Goal: Task Accomplishment & Management: Manage account settings

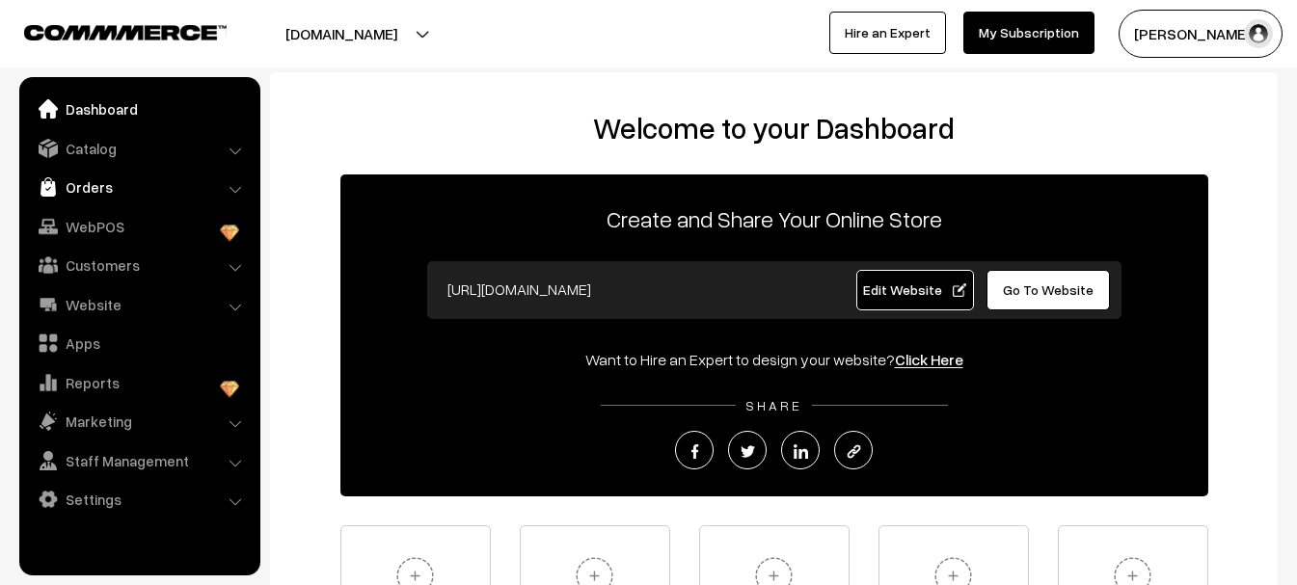
drag, startPoint x: 72, startPoint y: 186, endPoint x: 76, endPoint y: 209, distance: 23.5
click at [73, 186] on link "Orders" at bounding box center [139, 187] width 230 height 35
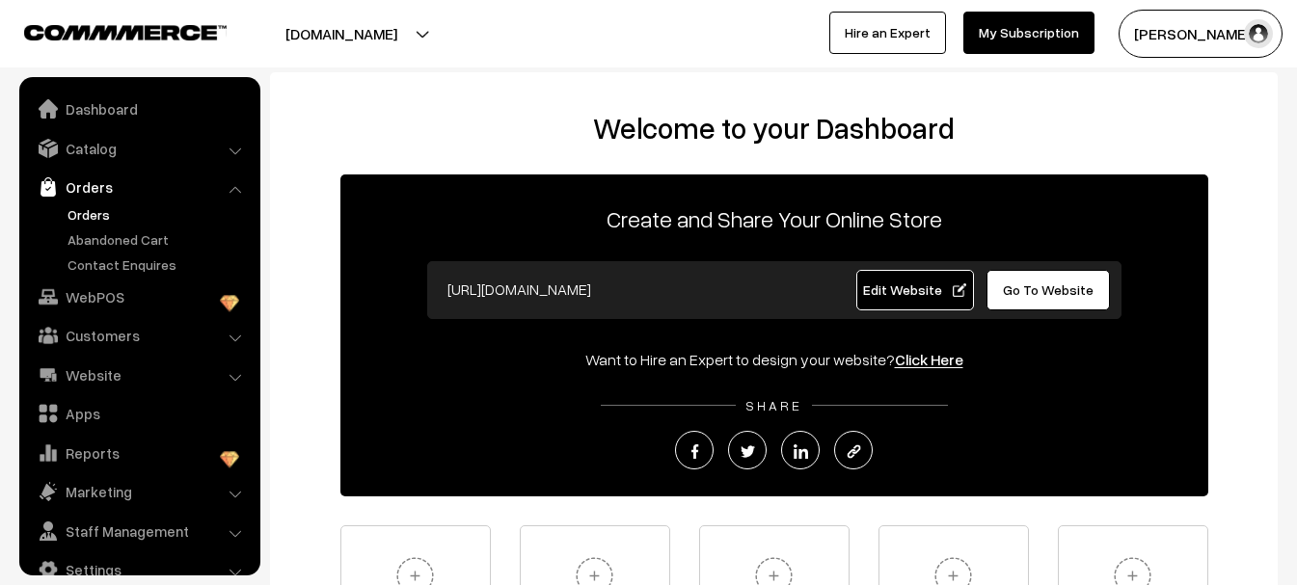
click at [83, 220] on link "Orders" at bounding box center [158, 214] width 191 height 20
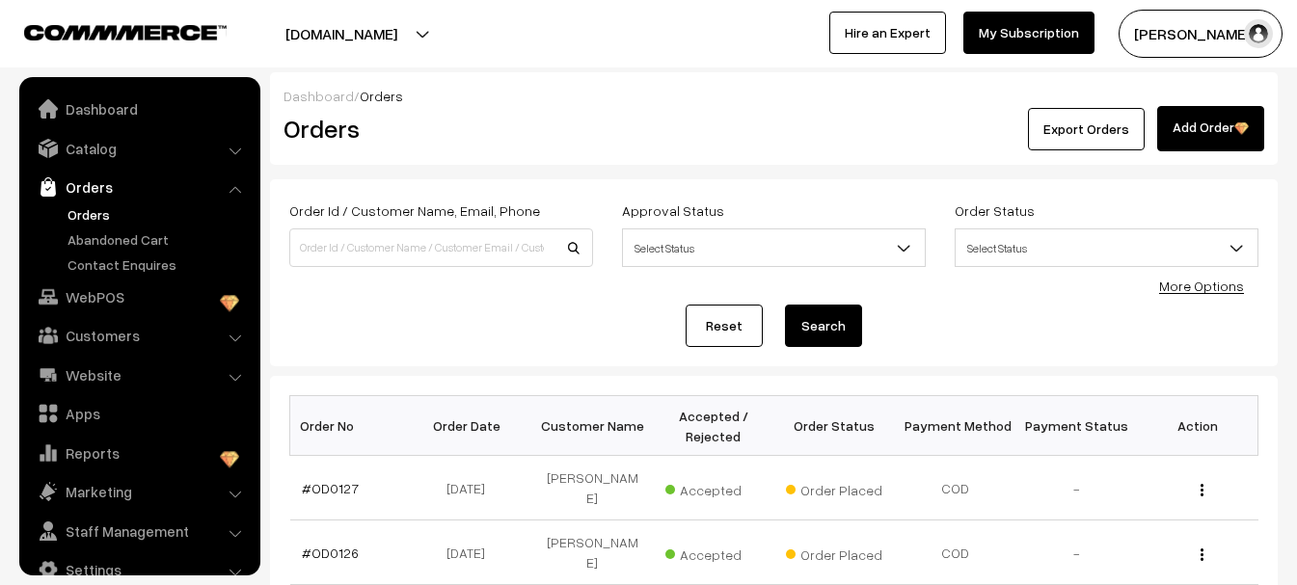
scroll to position [31, 0]
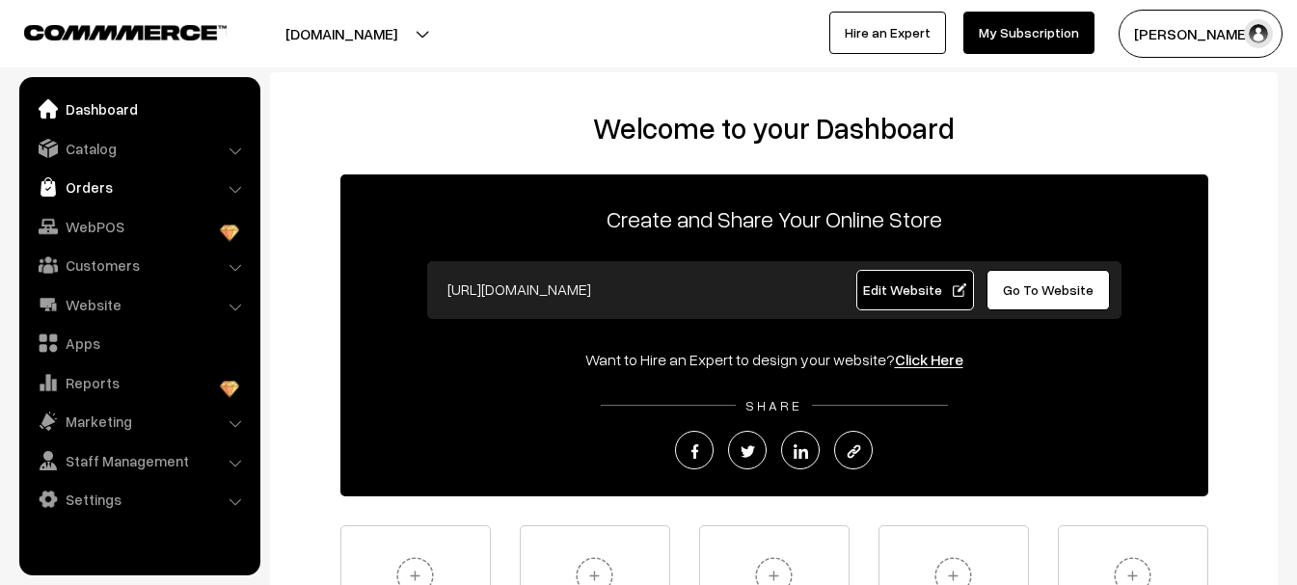
click at [89, 192] on link "Orders" at bounding box center [139, 187] width 230 height 35
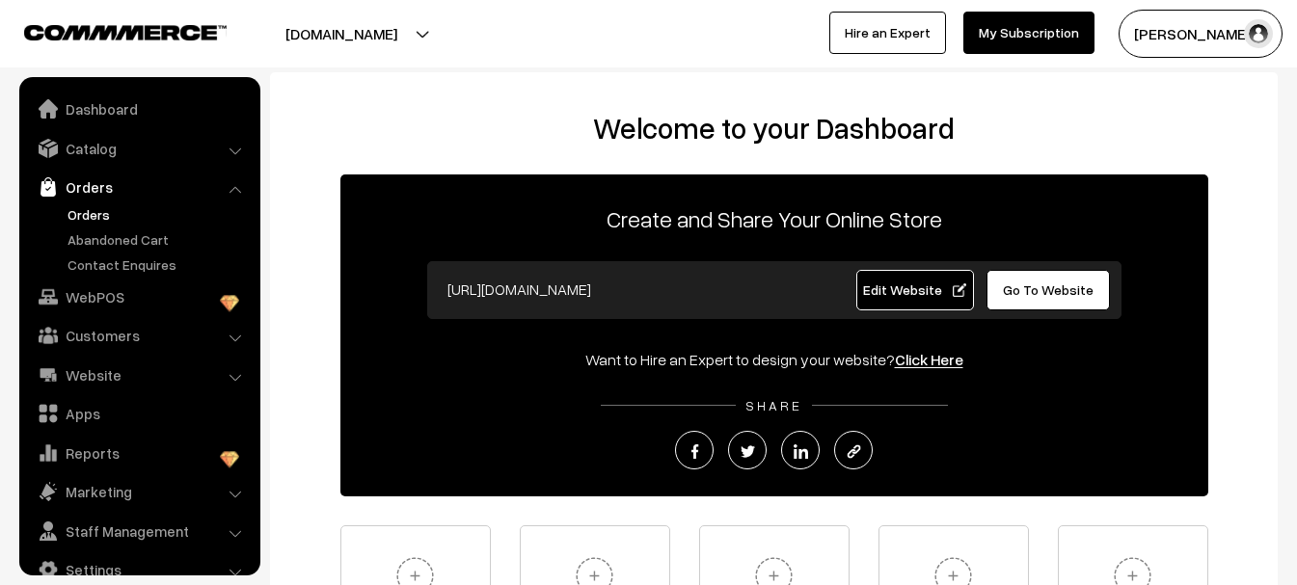
click at [90, 217] on link "Orders" at bounding box center [158, 214] width 191 height 20
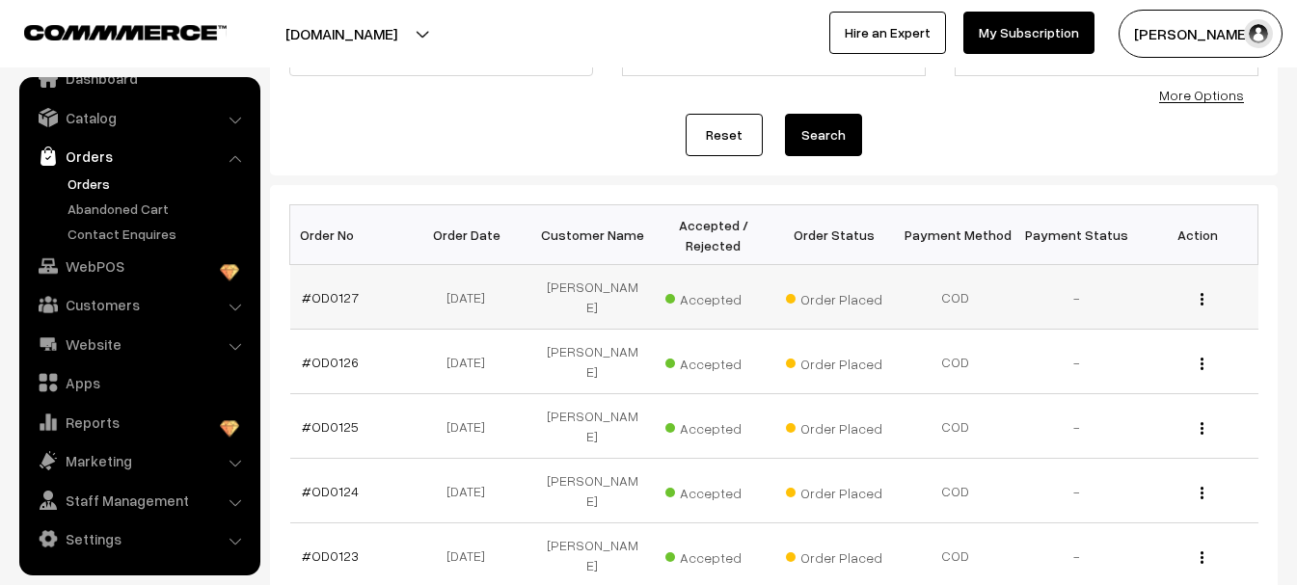
scroll to position [193, 0]
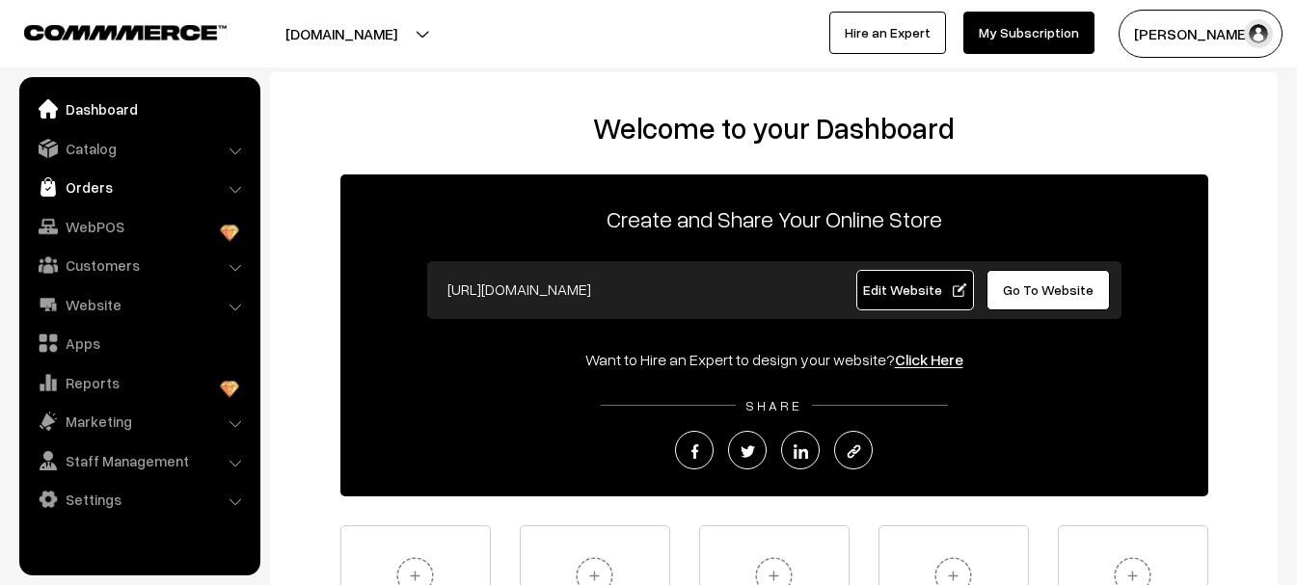
click at [87, 186] on link "Orders" at bounding box center [139, 187] width 230 height 35
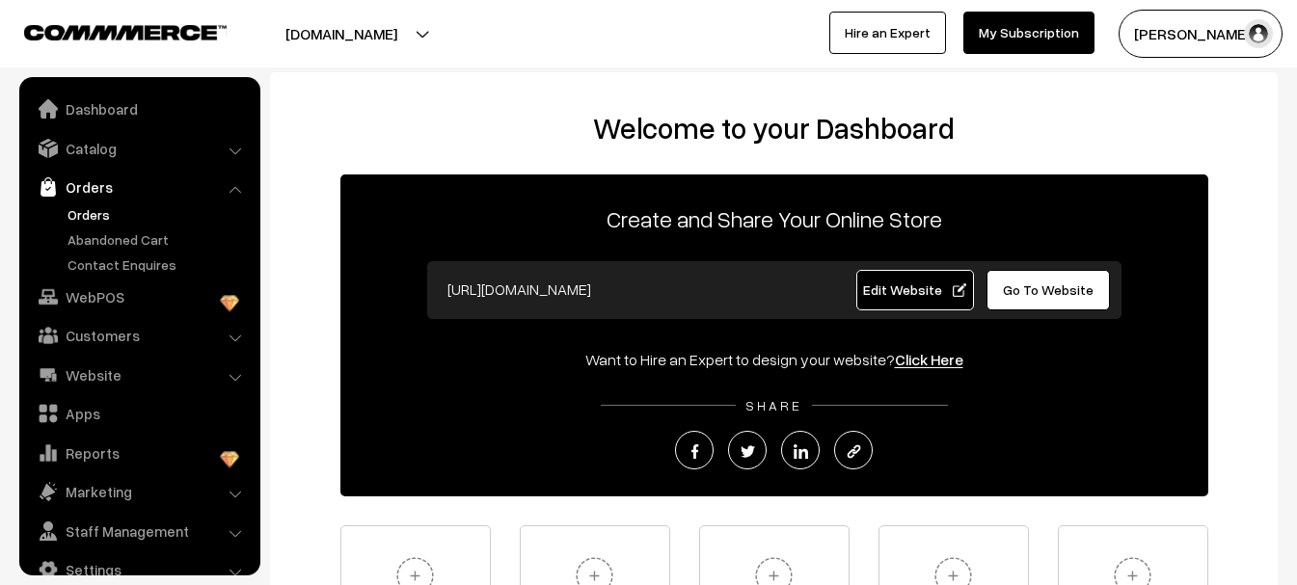
click at [89, 214] on link "Orders" at bounding box center [158, 214] width 191 height 20
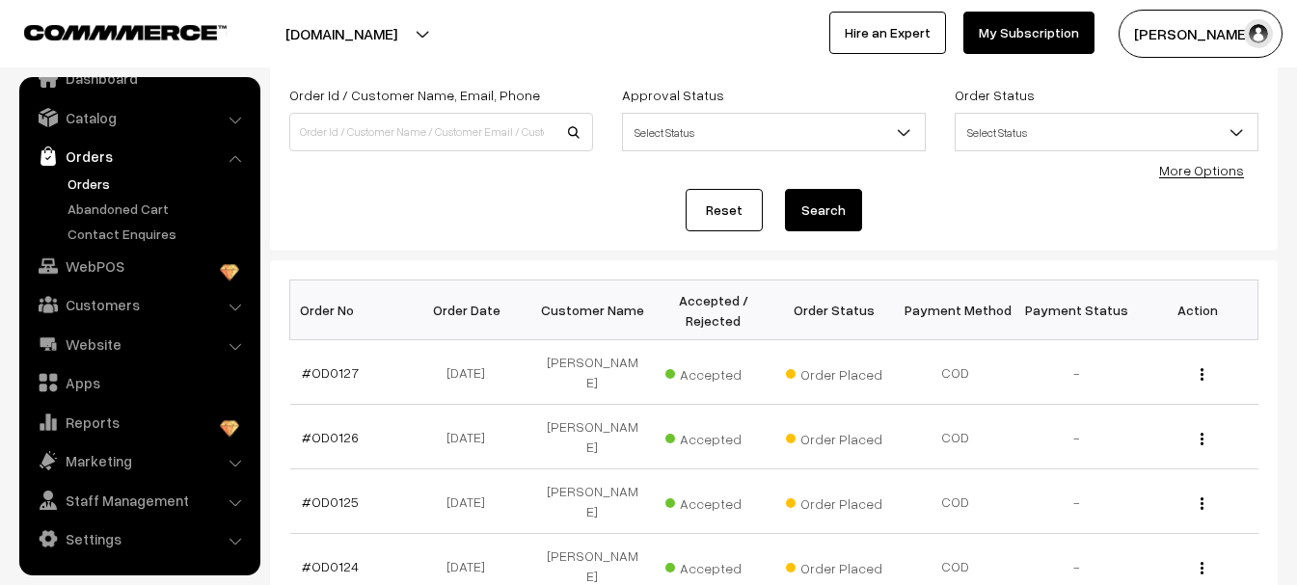
scroll to position [289, 0]
